Goal: Task Accomplishment & Management: Manage account settings

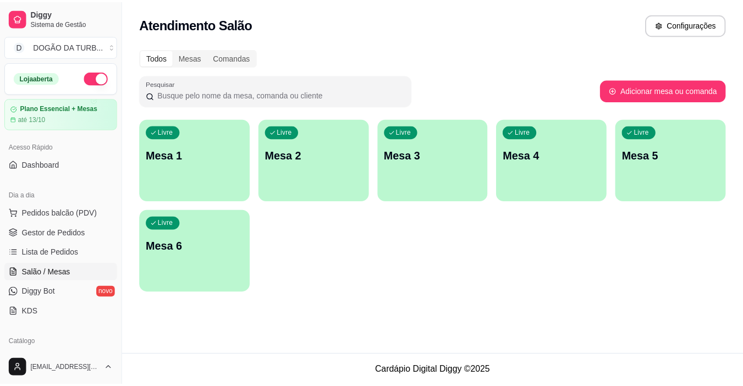
scroll to position [55, 0]
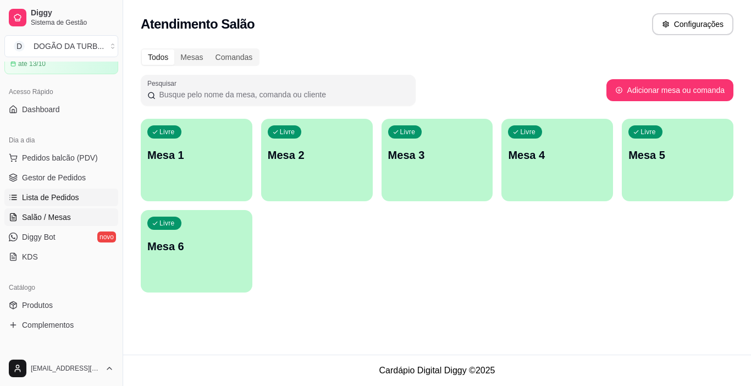
click at [48, 195] on span "Lista de Pedidos" at bounding box center [50, 197] width 57 height 11
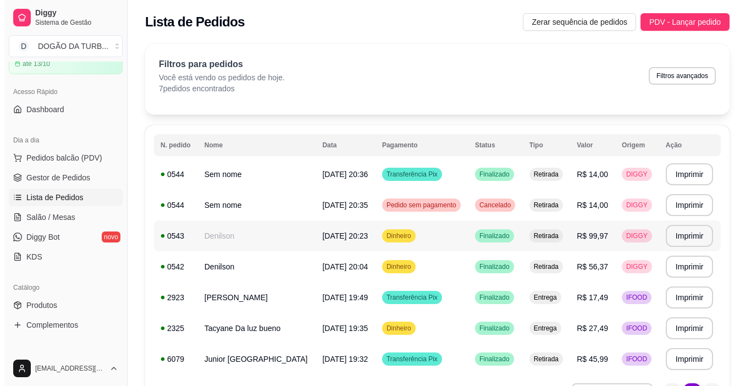
scroll to position [55, 0]
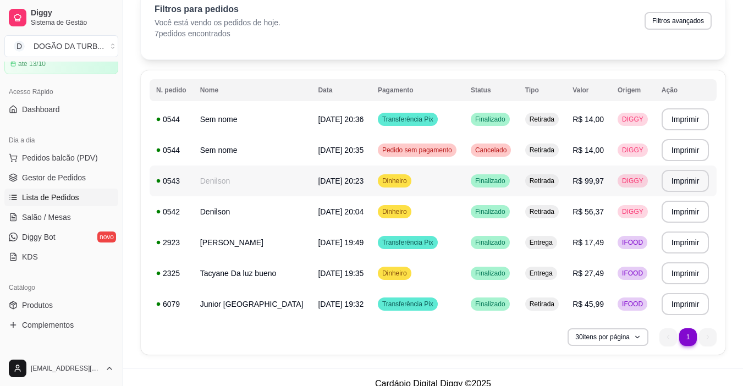
click at [265, 178] on td "Denilson" at bounding box center [253, 181] width 118 height 31
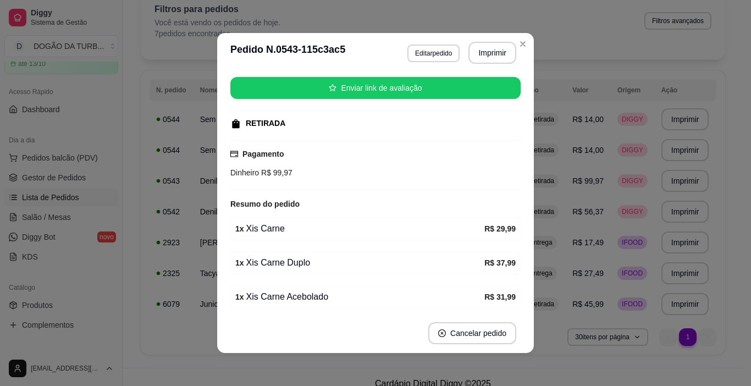
scroll to position [164, 0]
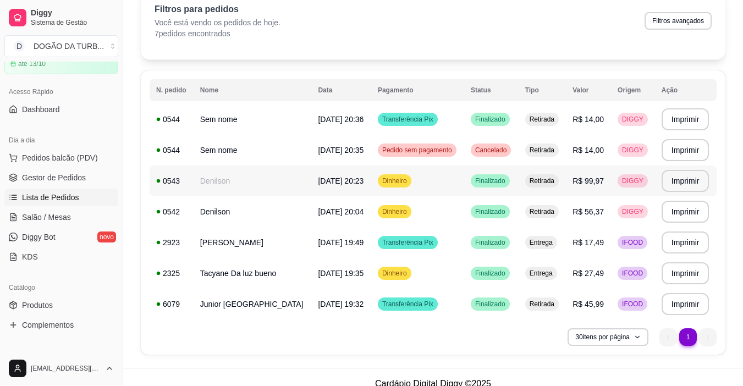
click at [240, 181] on td "Denilson" at bounding box center [253, 181] width 118 height 31
click at [21, 179] on link "Gestor de Pedidos" at bounding box center [61, 178] width 114 height 18
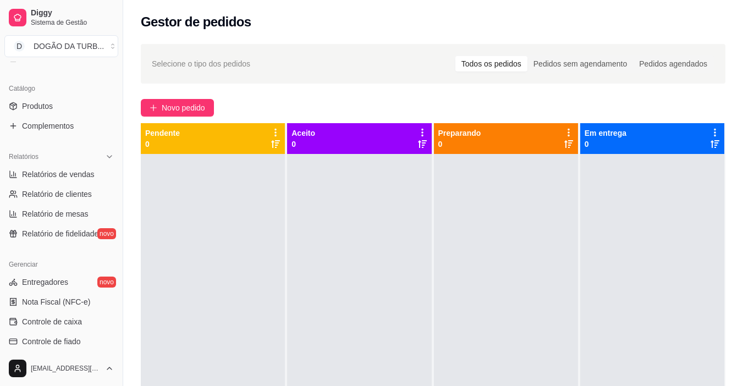
scroll to position [256, 0]
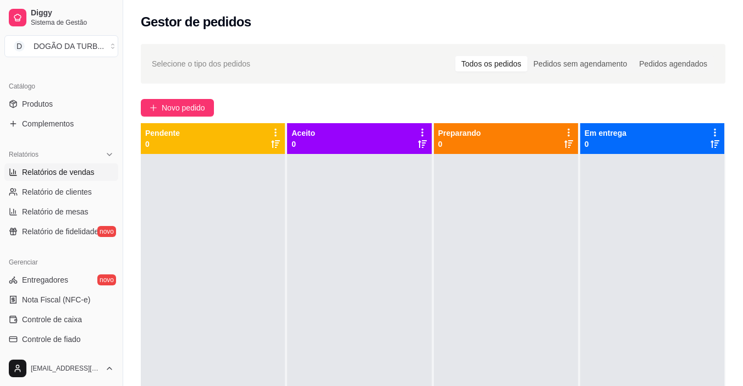
click at [56, 174] on span "Relatórios de vendas" at bounding box center [58, 172] width 73 height 11
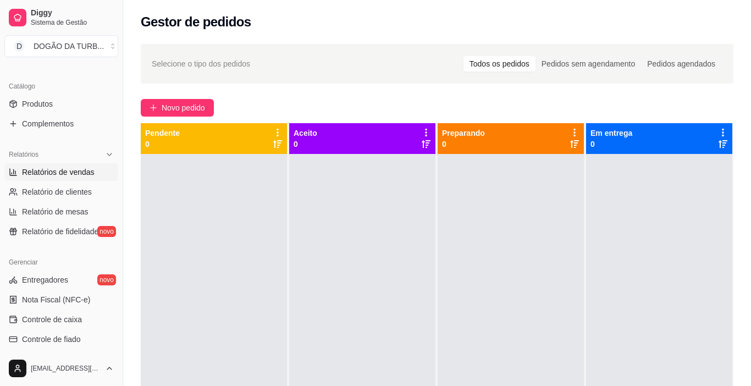
select select "ALL"
select select "0"
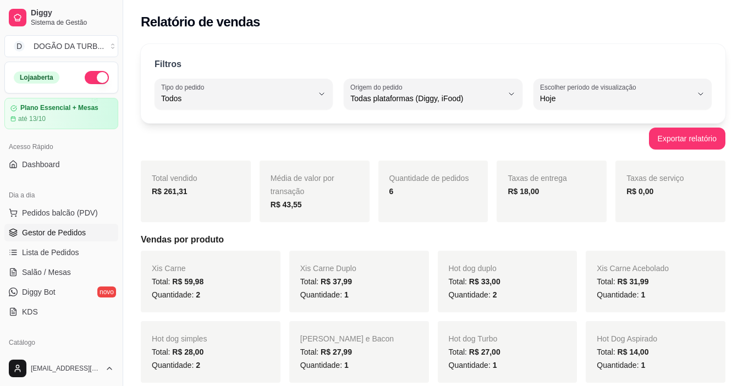
click at [55, 228] on span "Gestor de Pedidos" at bounding box center [54, 232] width 64 height 11
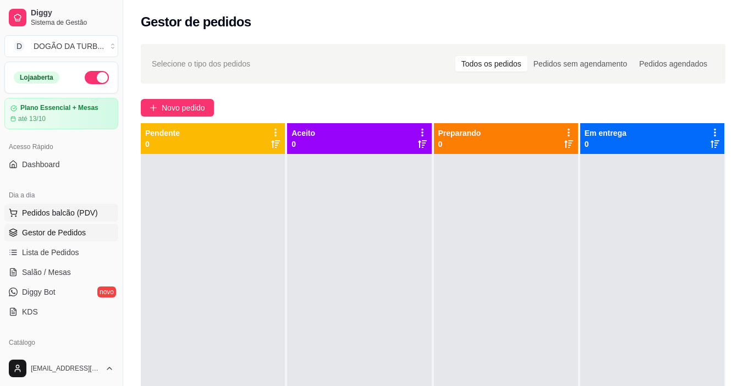
click at [106, 209] on button "Pedidos balcão (PDV)" at bounding box center [61, 213] width 114 height 18
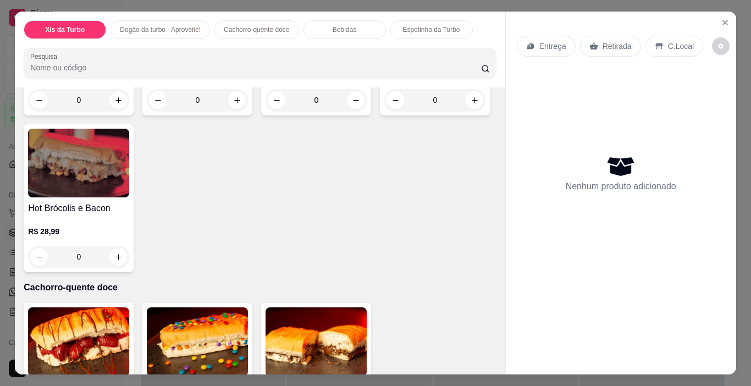
scroll to position [990, 0]
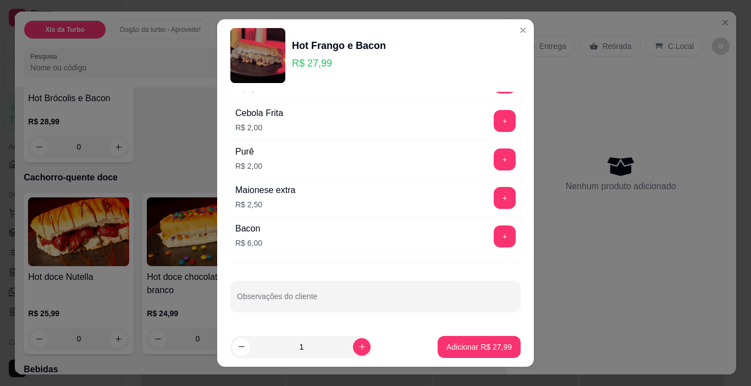
scroll to position [16, 0]
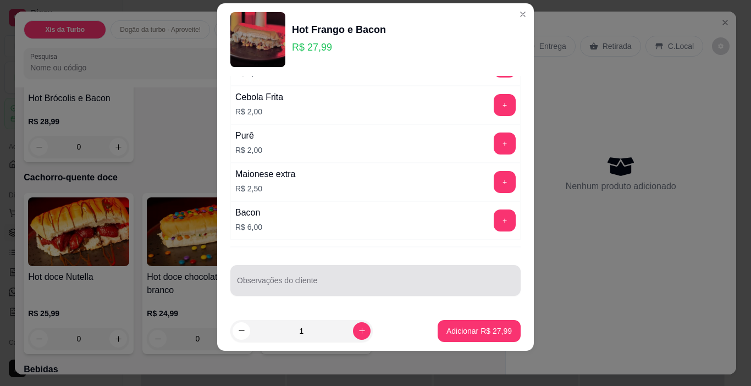
click at [357, 282] on input "Observações do cliente" at bounding box center [375, 284] width 277 height 11
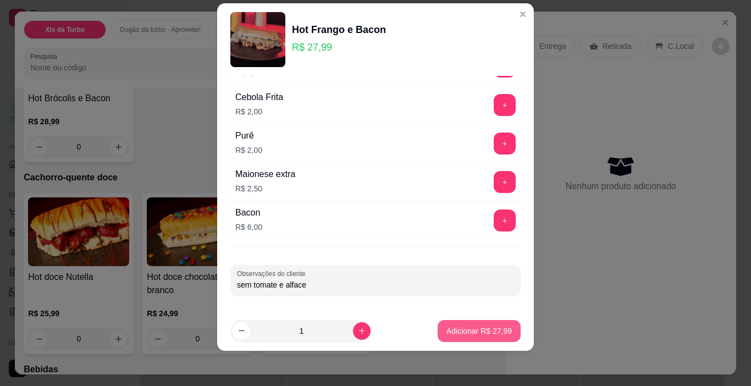
type input "sem tomate e alface"
click at [487, 328] on p "Adicionar R$ 27,99" at bounding box center [480, 331] width 64 height 10
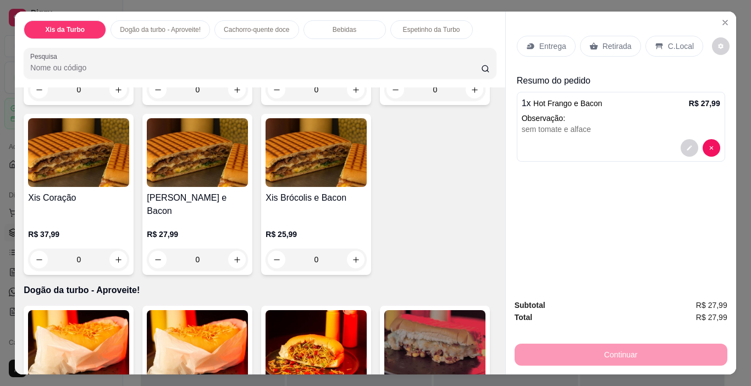
scroll to position [330, 0]
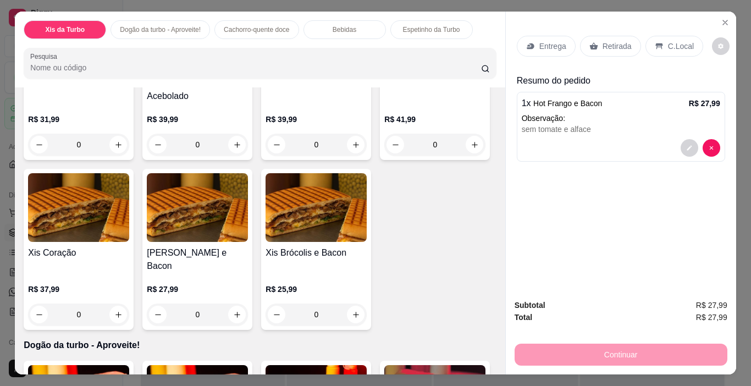
click at [129, 304] on div "0" at bounding box center [78, 315] width 101 height 22
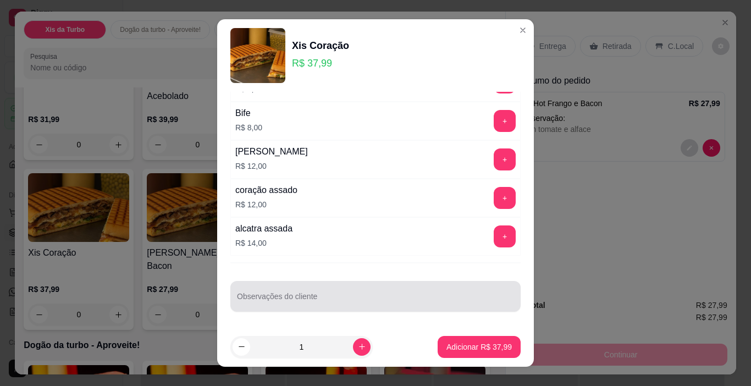
scroll to position [16, 0]
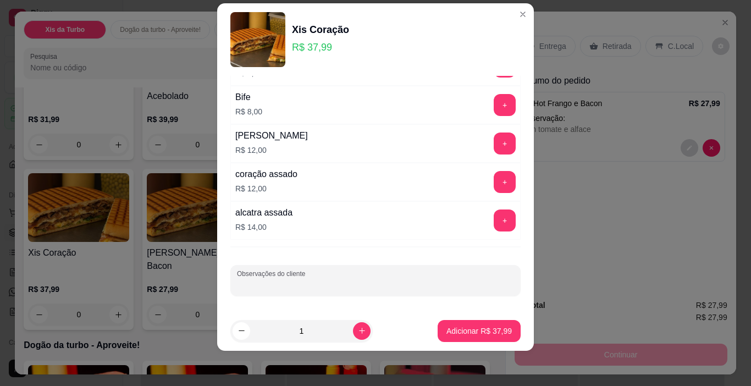
click at [356, 280] on input "Observações do cliente" at bounding box center [375, 284] width 277 height 11
type input "sem ervilha"
click at [451, 327] on p "Adicionar R$ 37,99" at bounding box center [479, 331] width 65 height 11
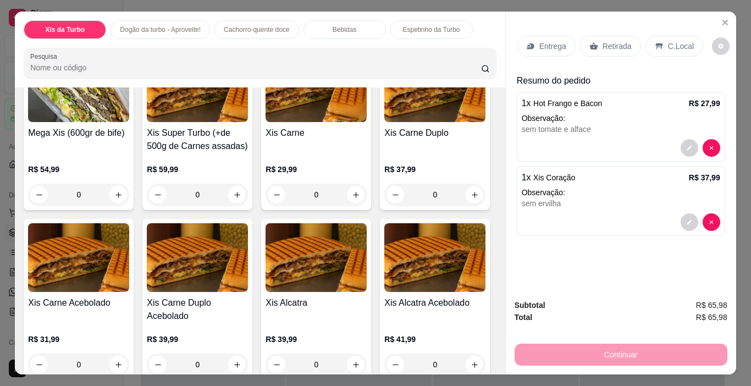
scroll to position [275, 0]
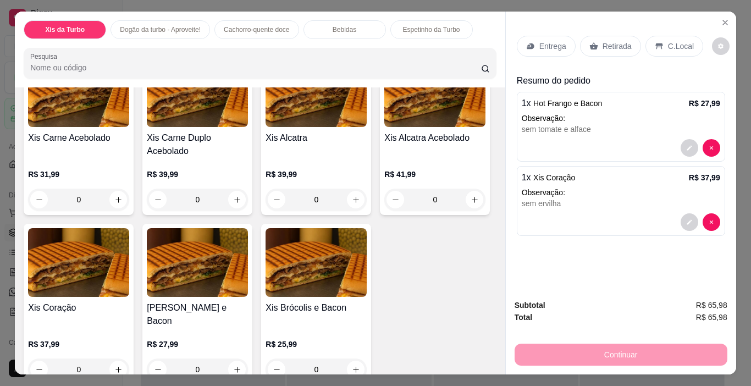
click at [129, 359] on div "0" at bounding box center [78, 370] width 101 height 22
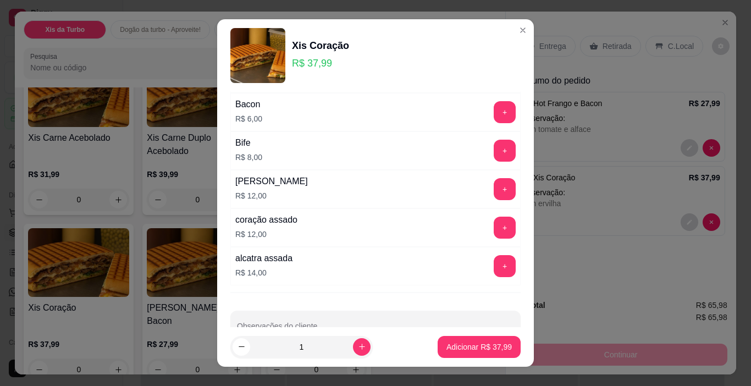
scroll to position [250, 0]
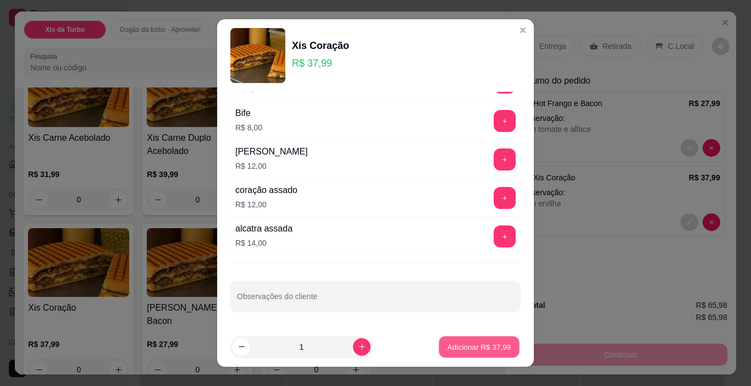
click at [448, 346] on p "Adicionar R$ 37,99" at bounding box center [480, 346] width 64 height 10
type input "1"
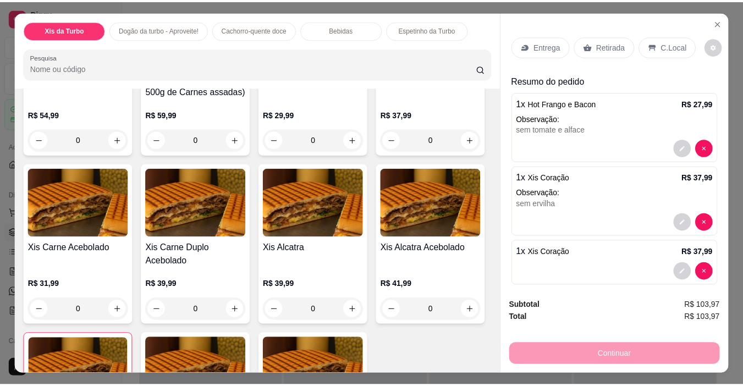
scroll to position [110, 0]
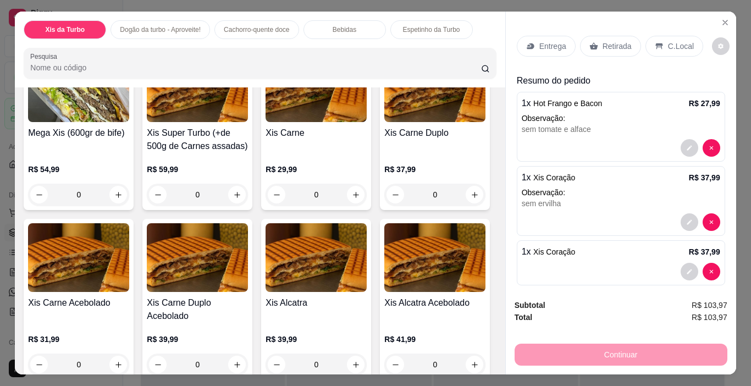
click at [623, 41] on p "Retirada" at bounding box center [617, 46] width 29 height 11
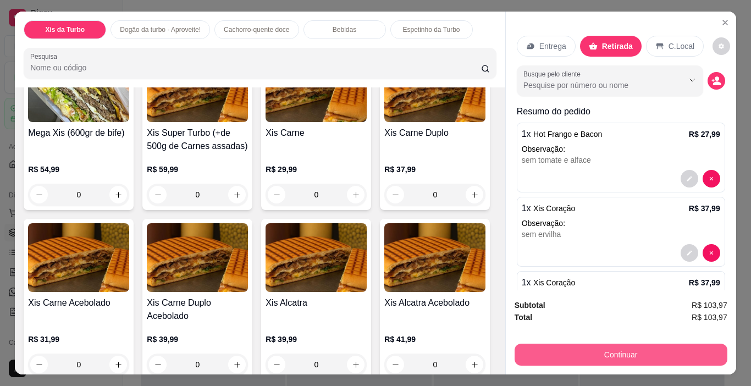
click at [610, 355] on button "Continuar" at bounding box center [621, 355] width 213 height 22
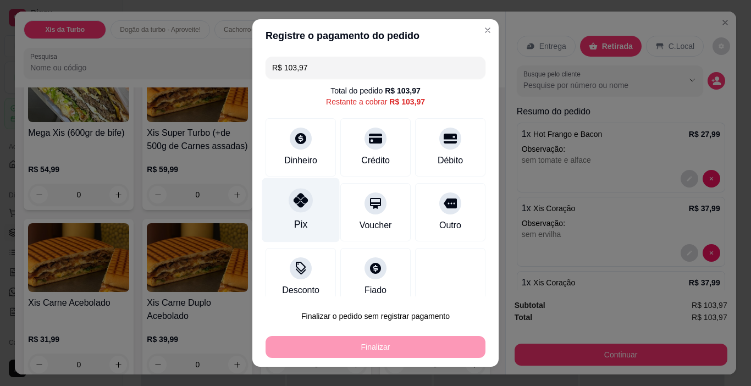
click at [267, 224] on div "Pix" at bounding box center [301, 210] width 78 height 64
type input "R$ 0,00"
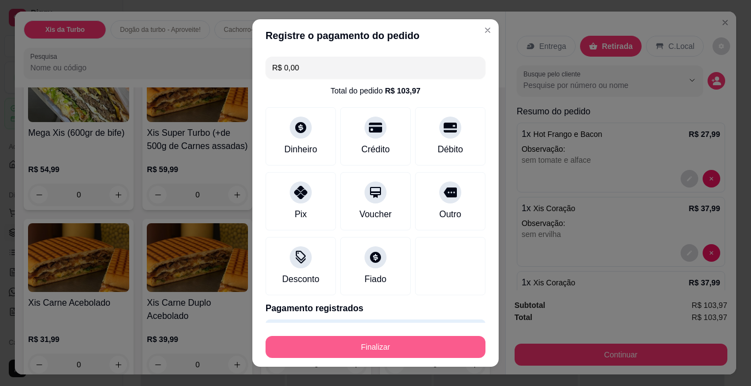
click at [448, 348] on button "Finalizar" at bounding box center [376, 347] width 220 height 22
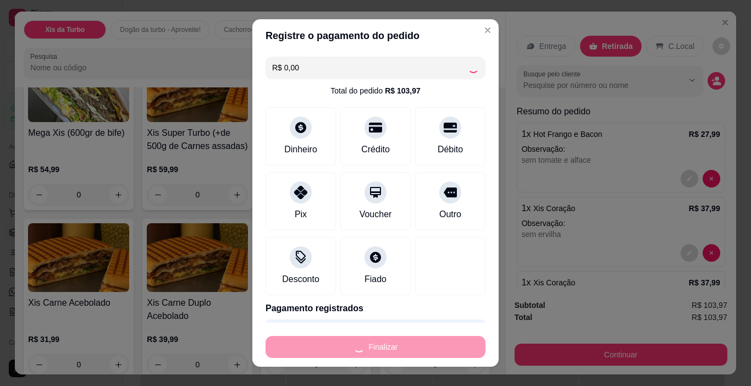
type input "0"
type input "-R$ 103,97"
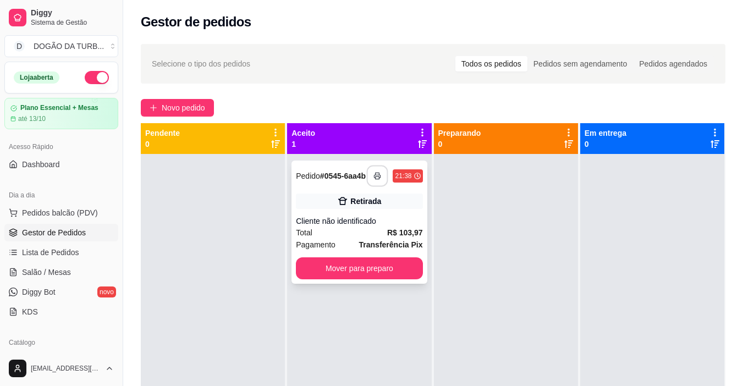
click at [378, 184] on button "button" at bounding box center [377, 176] width 21 height 21
click at [369, 275] on button "Mover para preparo" at bounding box center [359, 268] width 123 height 21
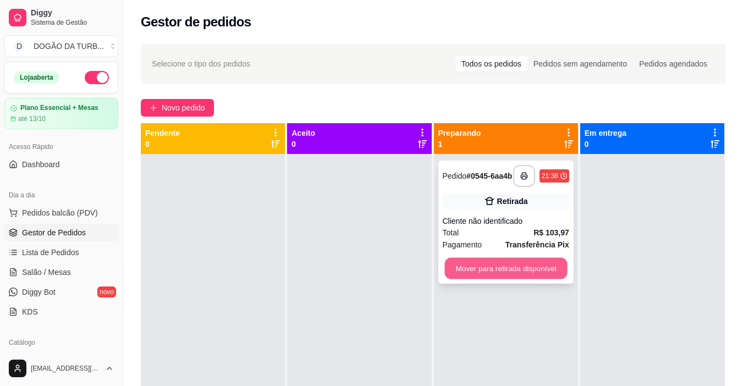
click at [499, 277] on button "Mover para retirada disponível" at bounding box center [505, 268] width 123 height 21
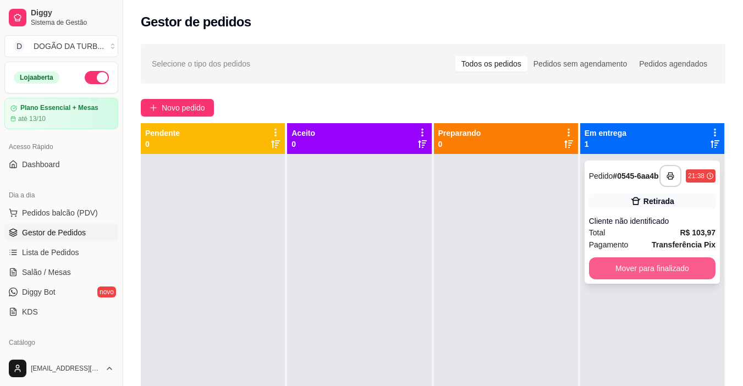
click at [632, 273] on button "Mover para finalizado" at bounding box center [652, 268] width 126 height 22
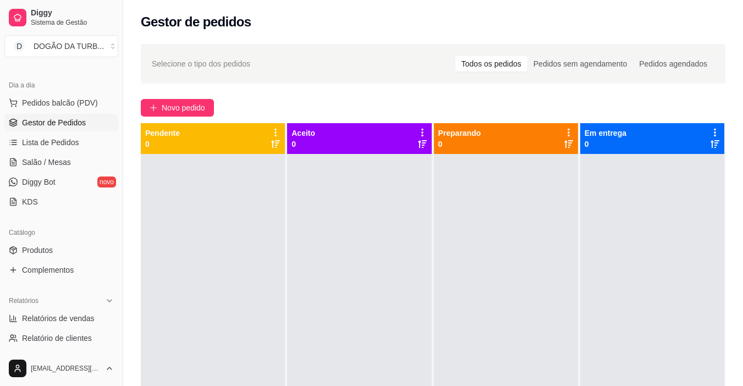
scroll to position [165, 0]
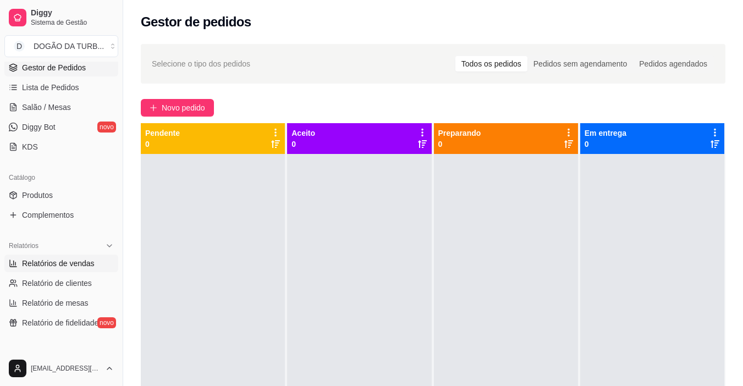
click at [37, 262] on span "Relatórios de vendas" at bounding box center [58, 263] width 73 height 11
select select "ALL"
select select "0"
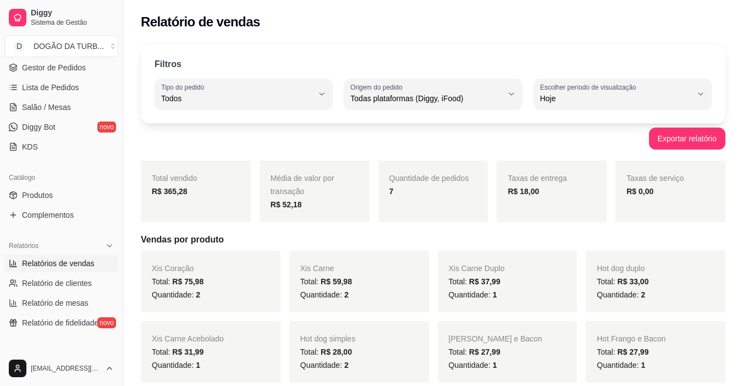
scroll to position [110, 0]
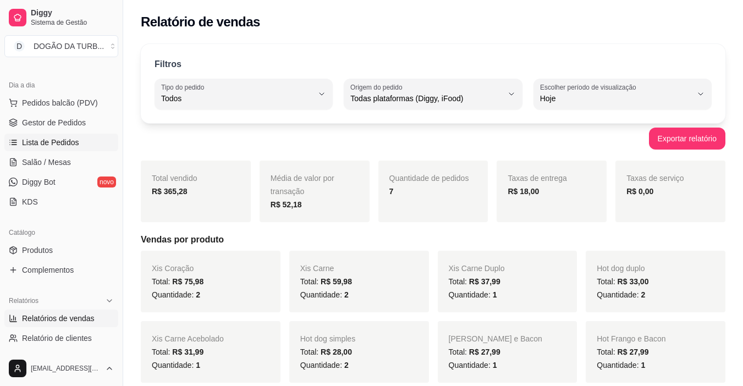
drag, startPoint x: 42, startPoint y: 141, endPoint x: 52, endPoint y: 138, distance: 10.8
click at [42, 141] on span "Lista de Pedidos" at bounding box center [50, 142] width 57 height 11
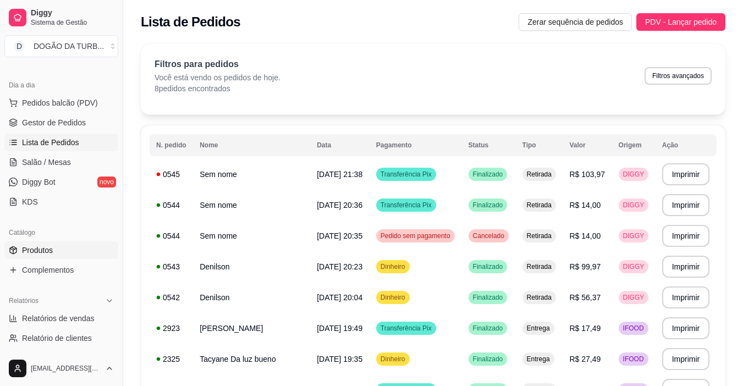
click at [69, 258] on link "Produtos" at bounding box center [61, 250] width 114 height 18
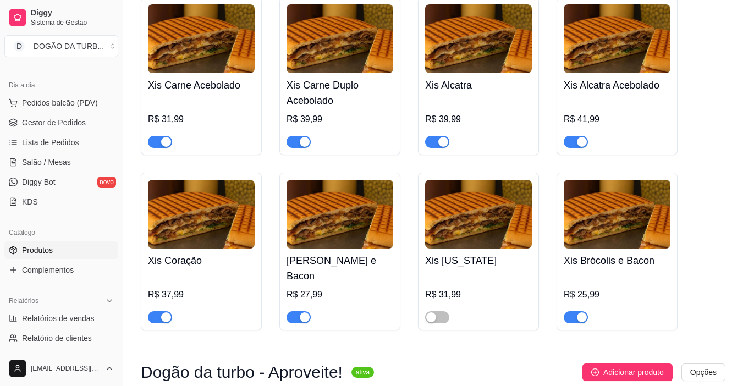
scroll to position [385, 0]
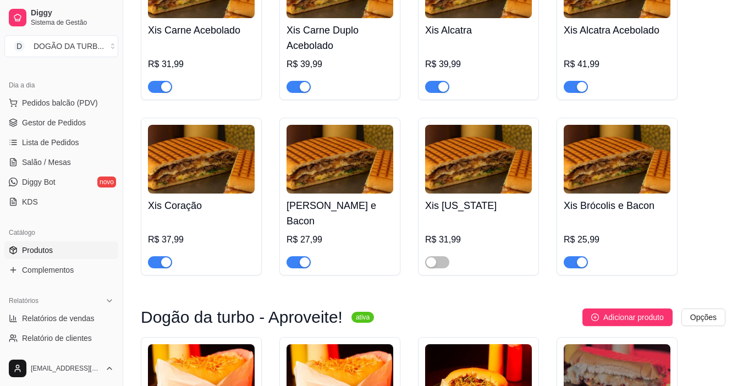
click at [150, 256] on span "button" at bounding box center [160, 262] width 24 height 12
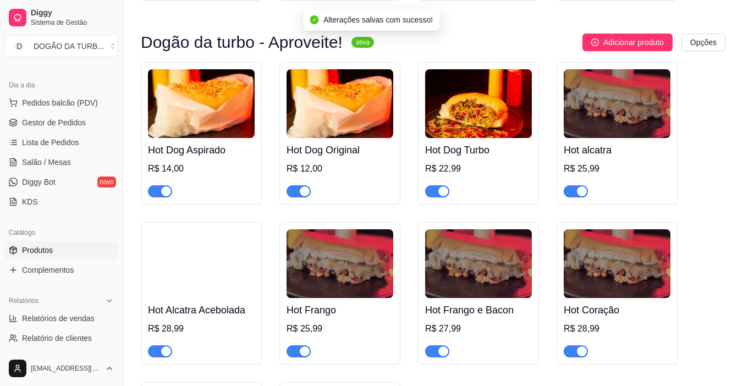
scroll to position [715, 0]
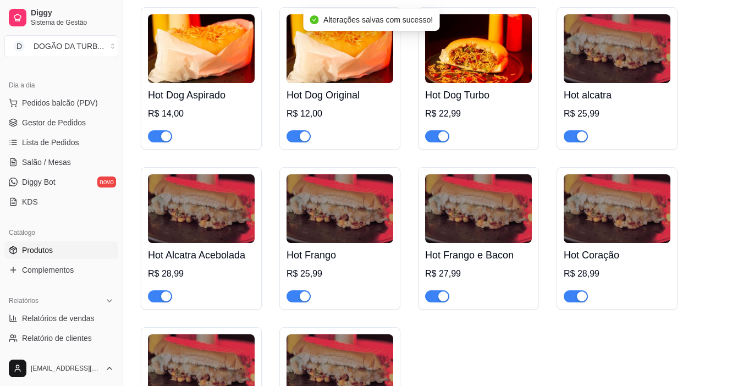
click at [582, 290] on span "button" at bounding box center [576, 296] width 24 height 12
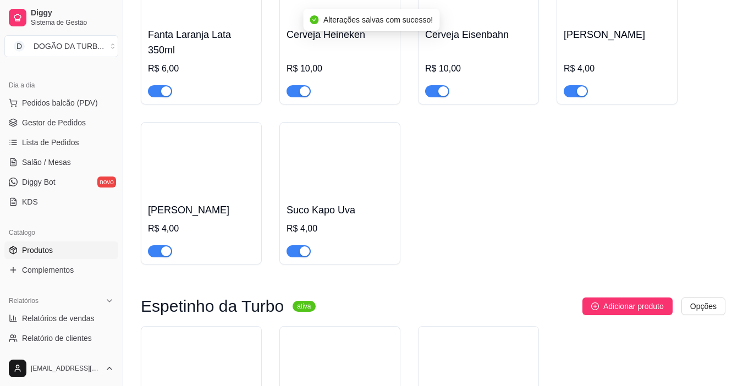
scroll to position [1999, 0]
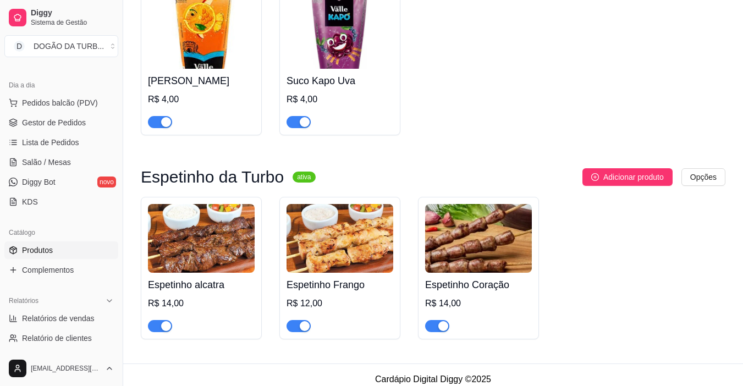
click at [449, 319] on div at bounding box center [437, 325] width 24 height 13
click at [436, 320] on span "button" at bounding box center [437, 326] width 24 height 12
click at [59, 140] on span "Lista de Pedidos" at bounding box center [50, 142] width 57 height 11
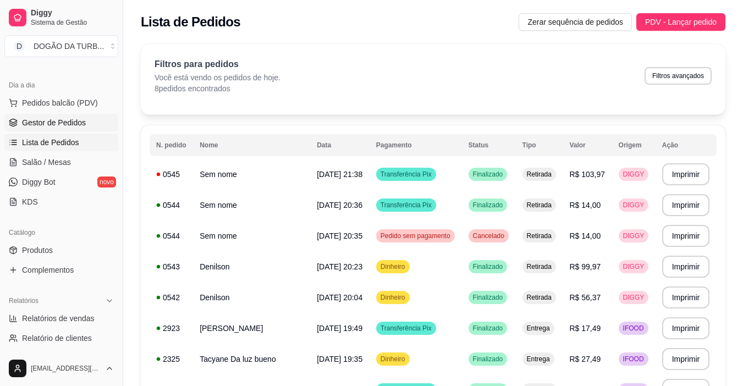
click at [53, 114] on link "Gestor de Pedidos" at bounding box center [61, 123] width 114 height 18
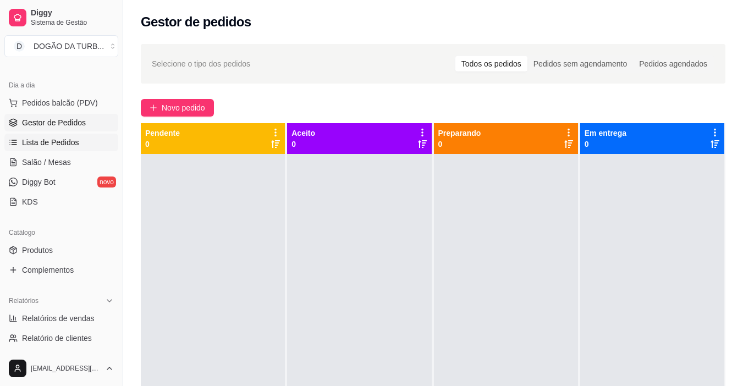
click at [62, 140] on span "Lista de Pedidos" at bounding box center [50, 142] width 57 height 11
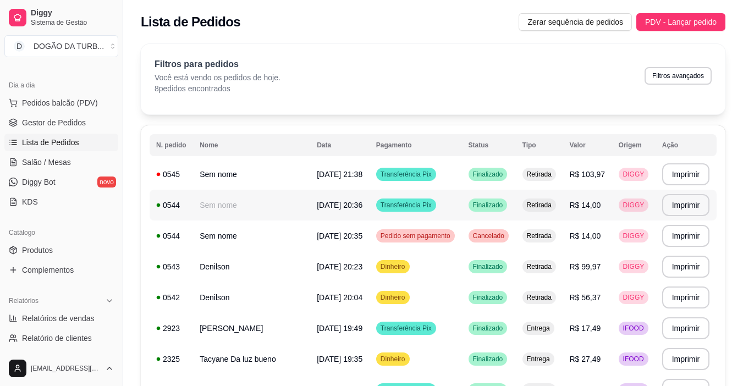
click at [322, 218] on td "[DATE] 20:36" at bounding box center [339, 205] width 59 height 31
click at [355, 175] on td "[DATE] 21:38" at bounding box center [339, 174] width 59 height 31
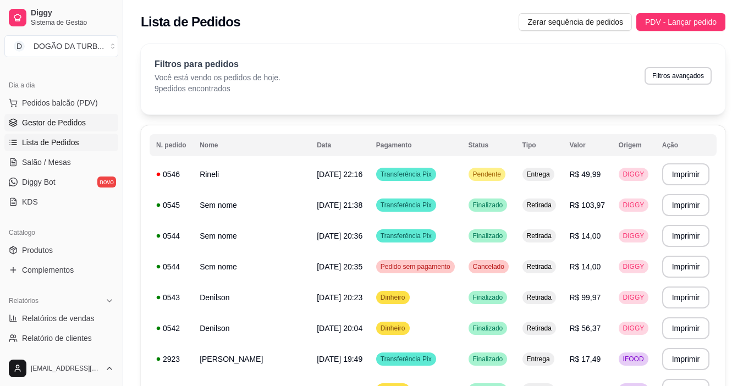
click at [52, 130] on link "Gestor de Pedidos" at bounding box center [61, 123] width 114 height 18
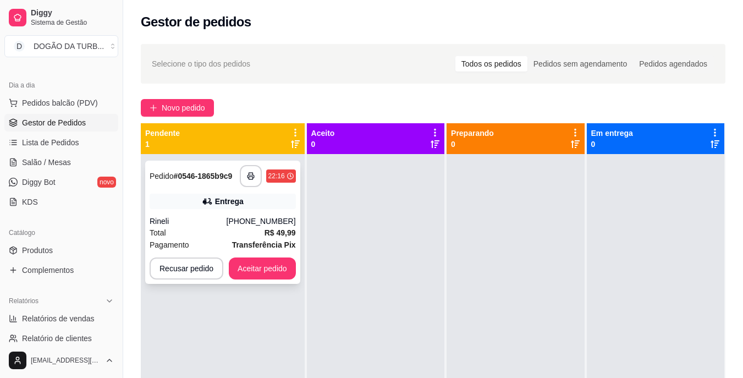
click at [203, 232] on div "Total R$ 49,99" at bounding box center [223, 233] width 146 height 12
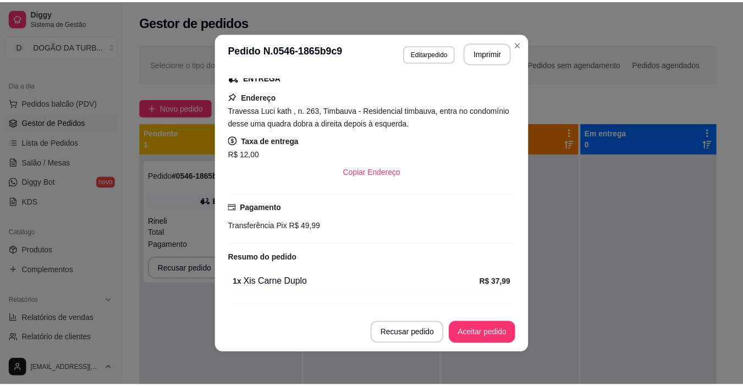
scroll to position [274, 0]
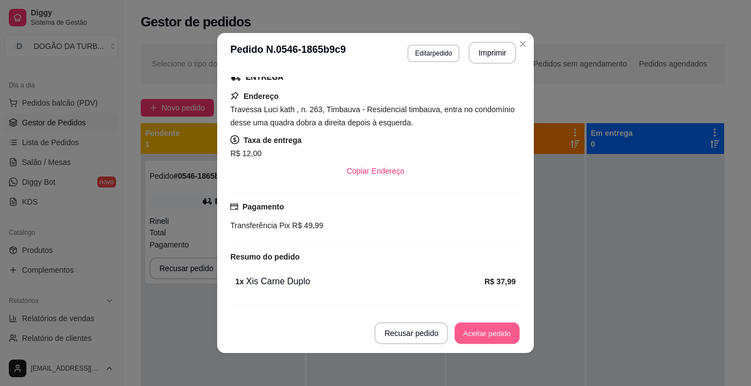
click at [487, 335] on button "Aceitar pedido" at bounding box center [487, 333] width 65 height 21
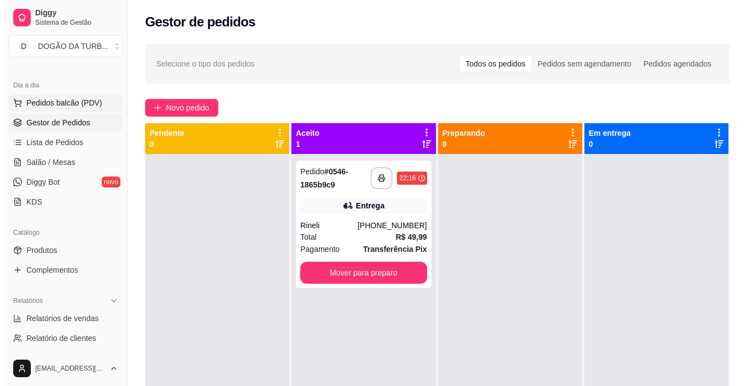
scroll to position [0, 0]
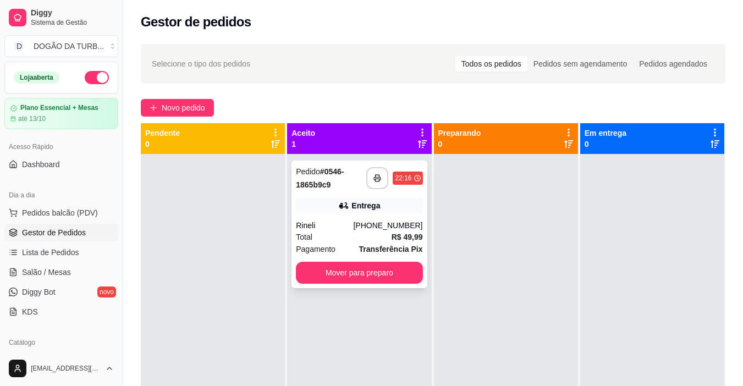
click at [362, 180] on div "Pedido # 0546-1865b9c9" at bounding box center [331, 178] width 70 height 26
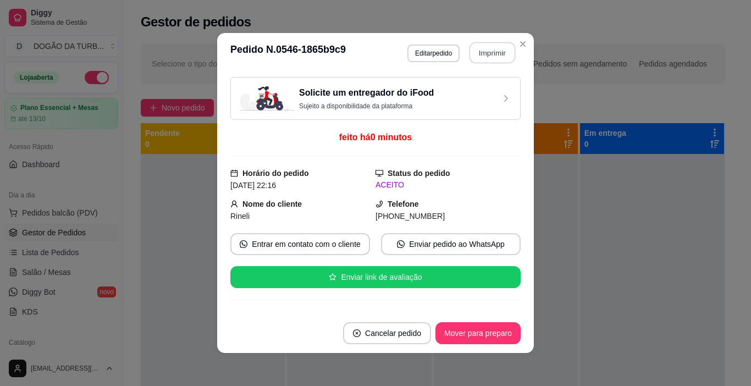
click at [497, 48] on button "Imprimir" at bounding box center [493, 52] width 46 height 21
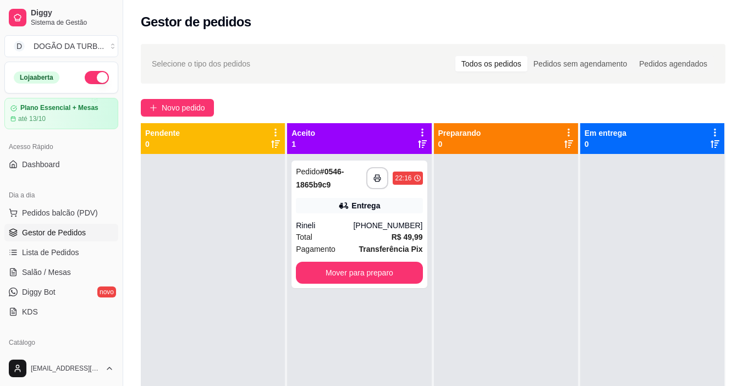
click at [97, 77] on button "button" at bounding box center [97, 77] width 24 height 13
click at [328, 228] on div "Rineli" at bounding box center [324, 225] width 57 height 11
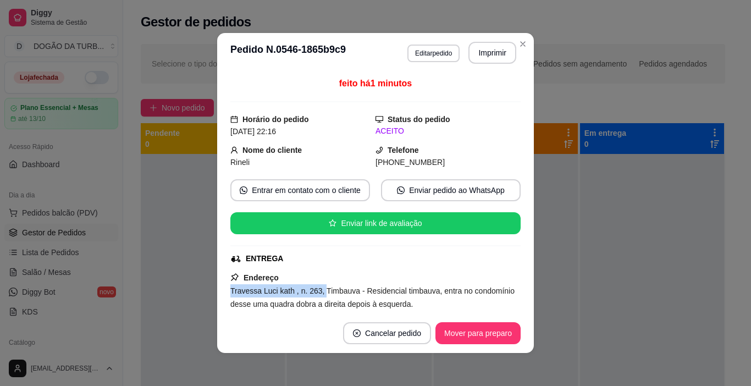
drag, startPoint x: 219, startPoint y: 291, endPoint x: 317, endPoint y: 288, distance: 97.4
click at [317, 288] on div "feito há 1 minutos Horário do pedido [DATE] 22:16 Status do pedido ACEITO Nome …" at bounding box center [375, 193] width 317 height 241
copy span "Travessa Luci kath , n. 263,"
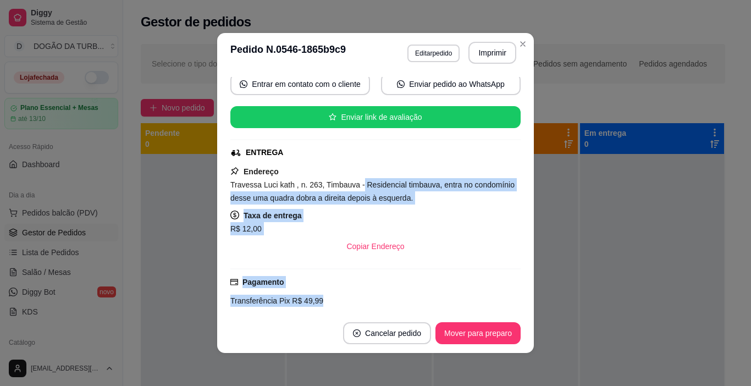
scroll to position [119, 0]
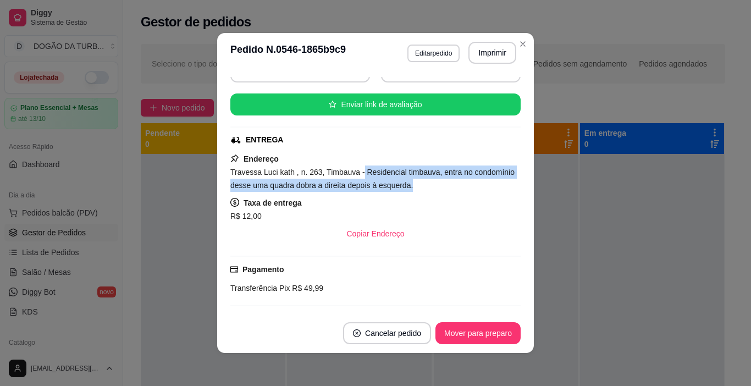
drag, startPoint x: 356, startPoint y: 291, endPoint x: 475, endPoint y: 184, distance: 160.4
click at [475, 184] on div "Travessa Luci kath , n. 263, Timbauva - Residencial timbauva, entra no condomín…" at bounding box center [375, 179] width 290 height 26
copy span "Residencial timbauva, entra no condomínio desse uma quadra dobra a direita depo…"
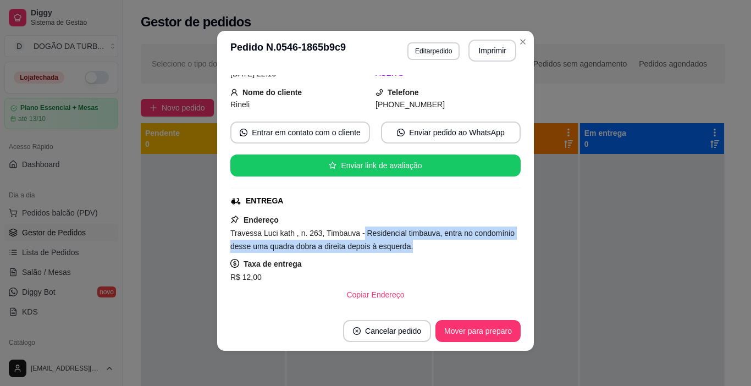
scroll to position [1, 0]
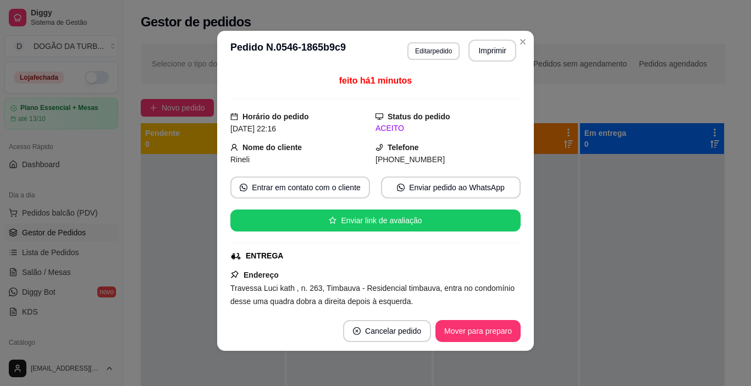
click at [461, 137] on div "feito há 1 minutos Horário do pedido [DATE] 22:16 Status do pedido ACEITO Nome …" at bounding box center [375, 191] width 290 height 232
drag, startPoint x: 221, startPoint y: 157, endPoint x: 305, endPoint y: 174, distance: 86.0
click at [261, 156] on div "feito há 1 minutos Horário do pedido [DATE] 22:16 Status do pedido ACEITO Nome …" at bounding box center [375, 190] width 317 height 241
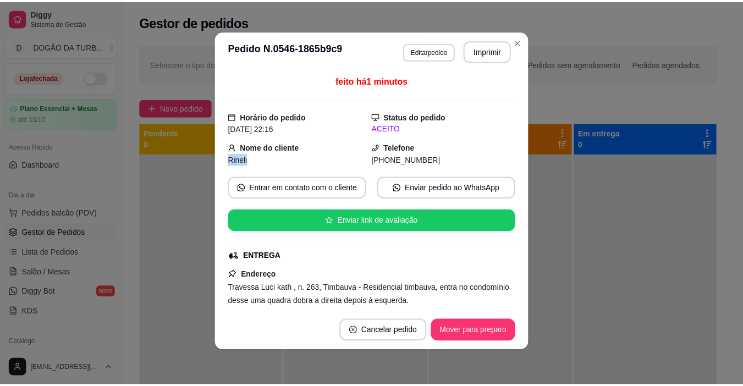
scroll to position [56, 0]
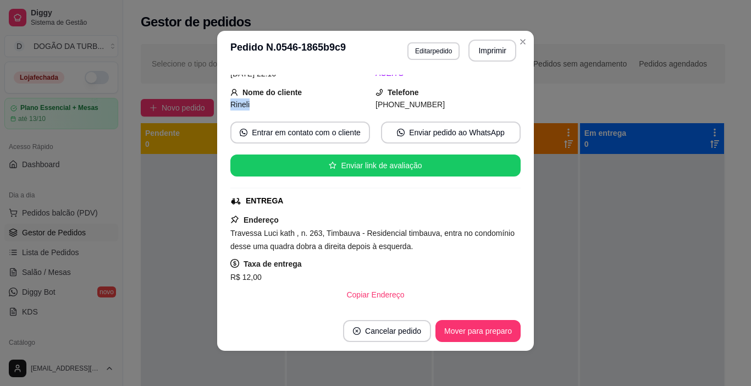
copy span "Rineli"
click at [492, 339] on button "Mover para preparo" at bounding box center [478, 331] width 82 height 21
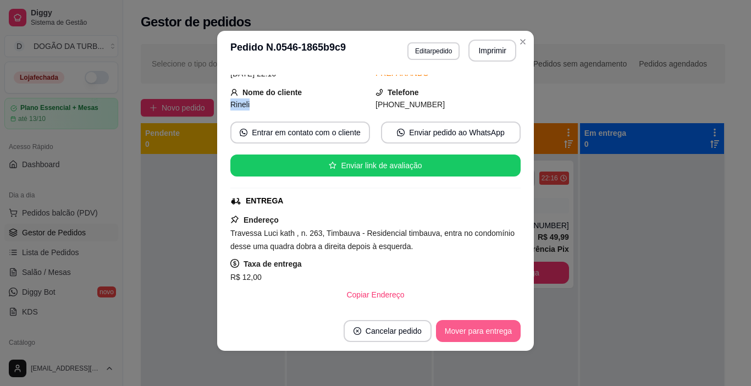
click at [474, 335] on button "Mover para entrega" at bounding box center [478, 331] width 85 height 22
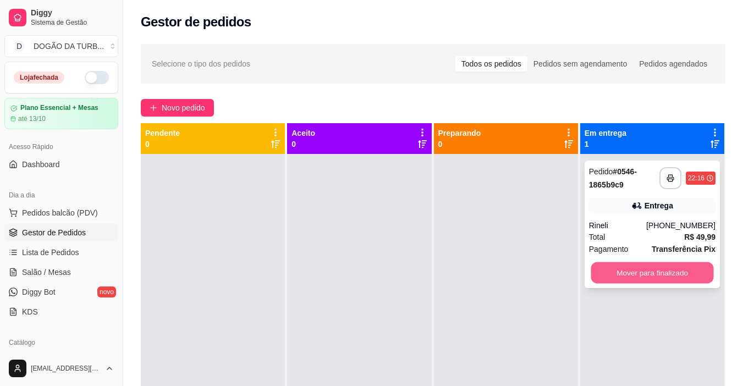
click at [610, 282] on button "Mover para finalizado" at bounding box center [652, 272] width 123 height 21
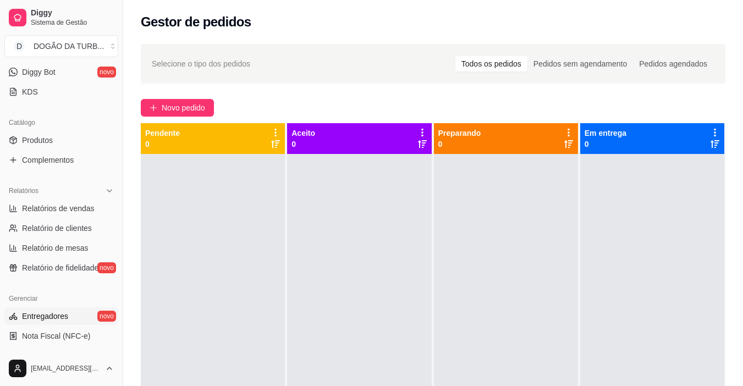
scroll to position [275, 0]
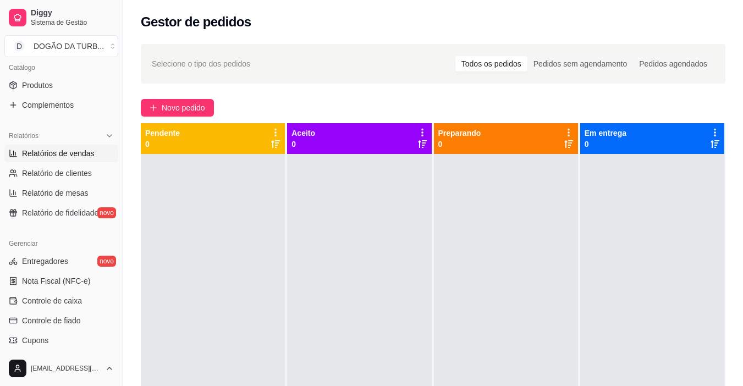
click at [54, 145] on link "Relatórios de vendas" at bounding box center [61, 154] width 114 height 18
select select "ALL"
select select "0"
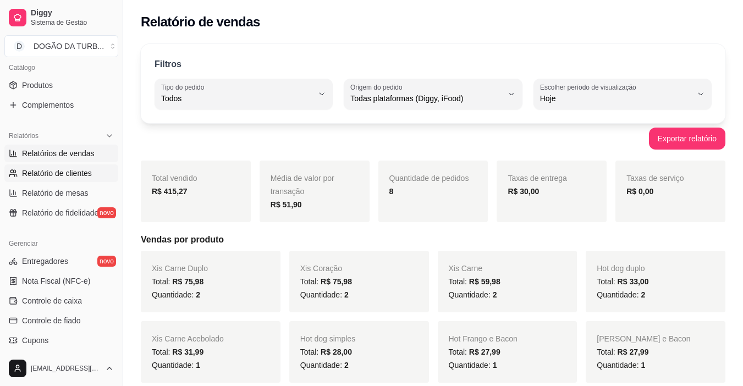
click at [76, 176] on span "Relatório de clientes" at bounding box center [57, 173] width 70 height 11
select select "30"
select select "HIGHEST_TOTAL_SPENT_WITH_ORDERS"
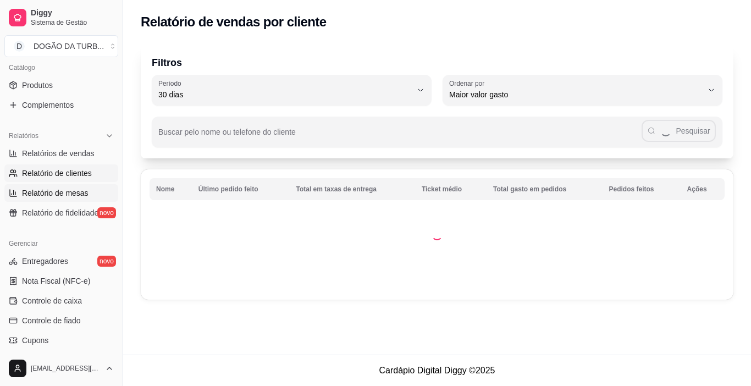
click at [75, 192] on span "Relatório de mesas" at bounding box center [55, 193] width 67 height 11
select select "TOTAL_OF_ORDERS"
select select "7"
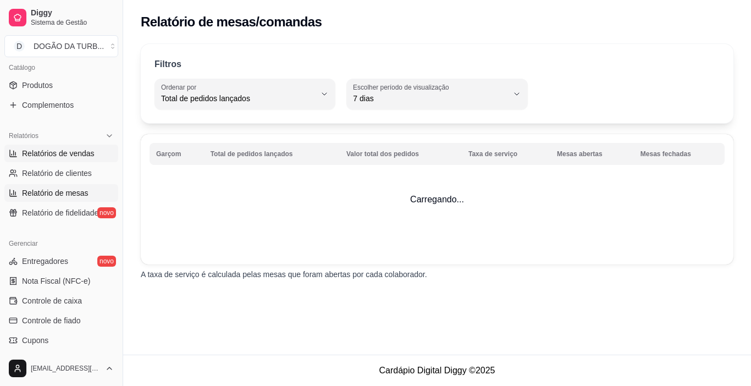
click at [60, 160] on link "Relatórios de vendas" at bounding box center [61, 154] width 114 height 18
select select "ALL"
select select "0"
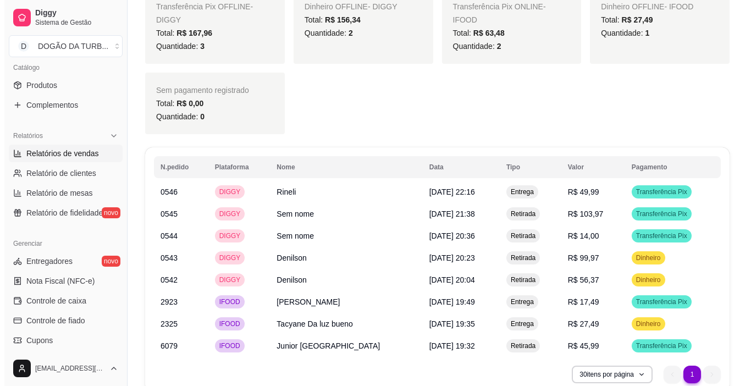
scroll to position [532, 0]
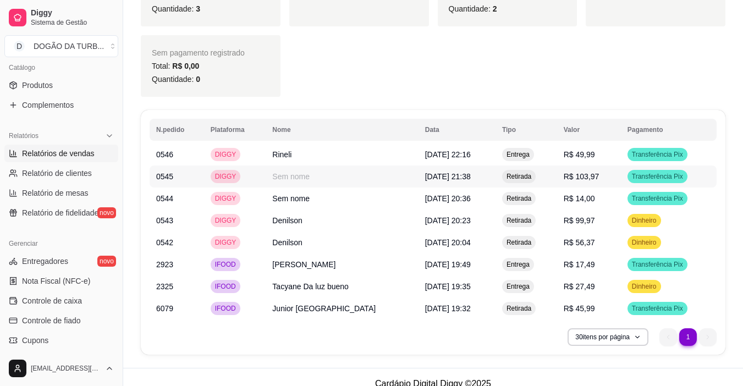
click at [573, 168] on td "R$ 103,97" at bounding box center [589, 177] width 64 height 22
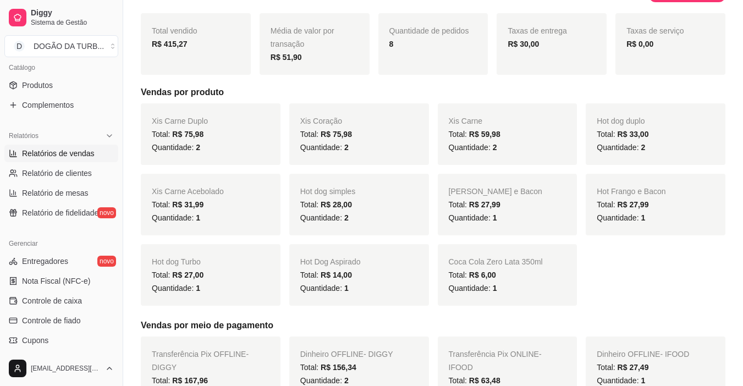
scroll to position [0, 0]
